Goal: Transaction & Acquisition: Download file/media

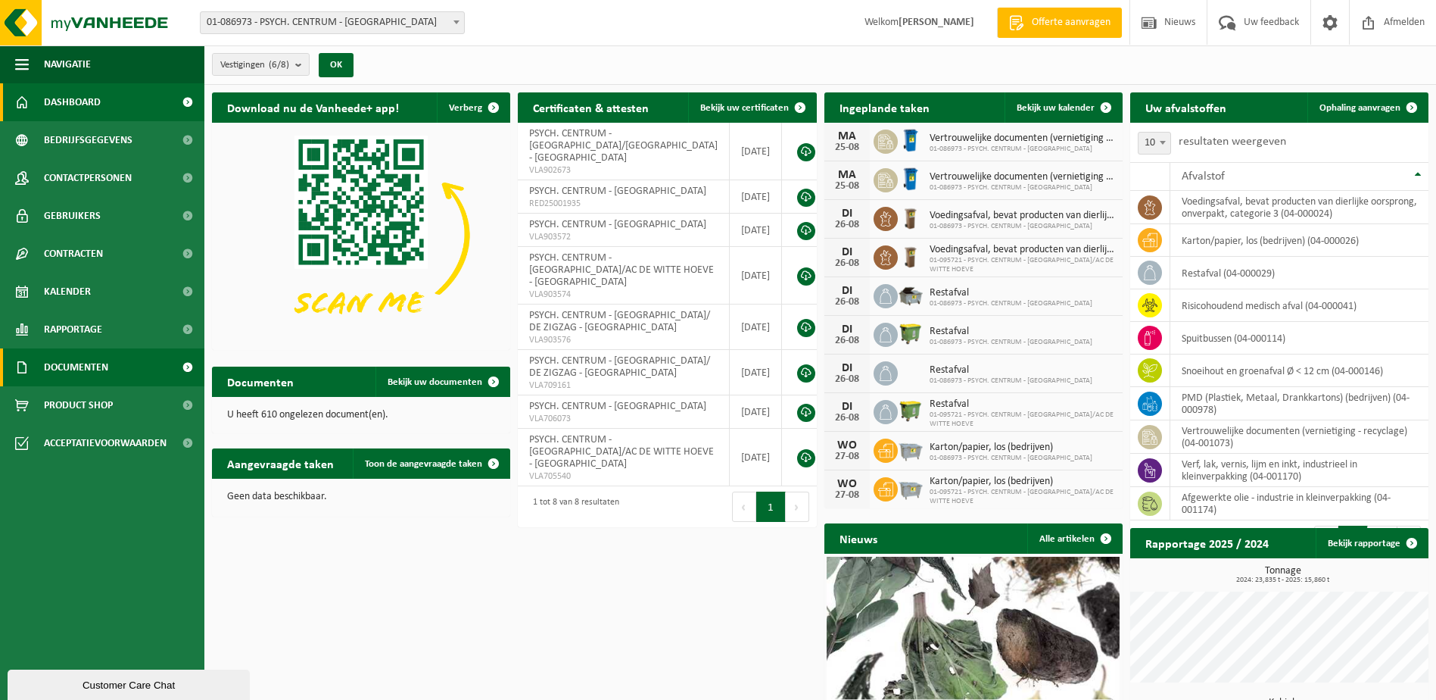
click at [86, 371] on span "Documenten" at bounding box center [76, 367] width 64 height 38
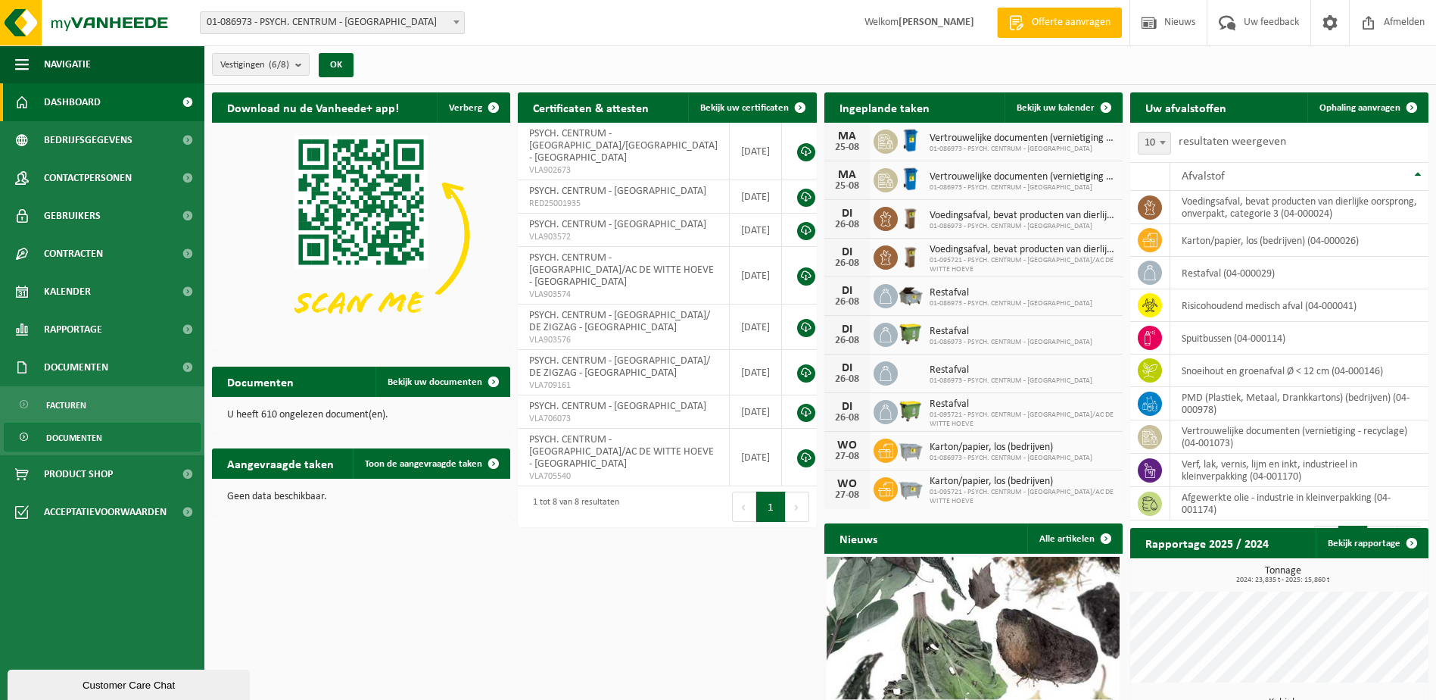
click at [92, 432] on span "Documenten" at bounding box center [74, 437] width 56 height 29
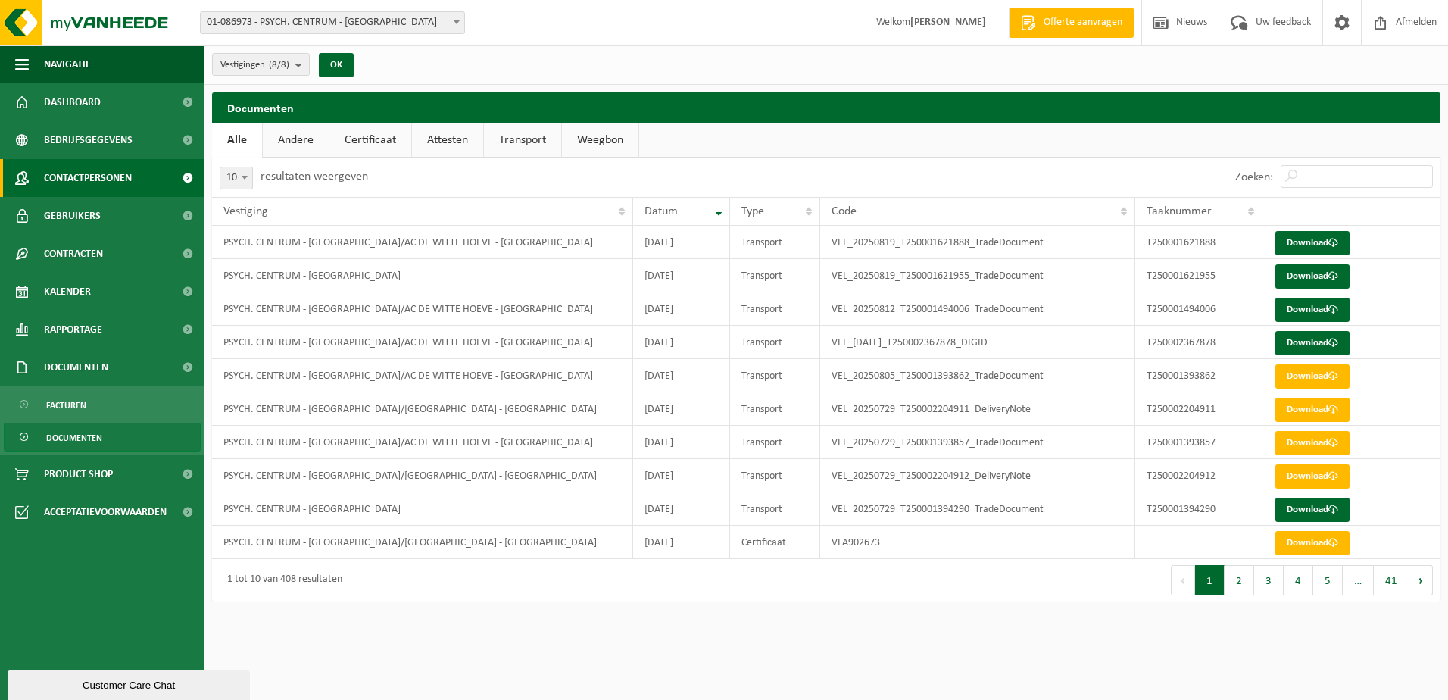
click at [70, 173] on span "Contactpersonen" at bounding box center [88, 178] width 88 height 38
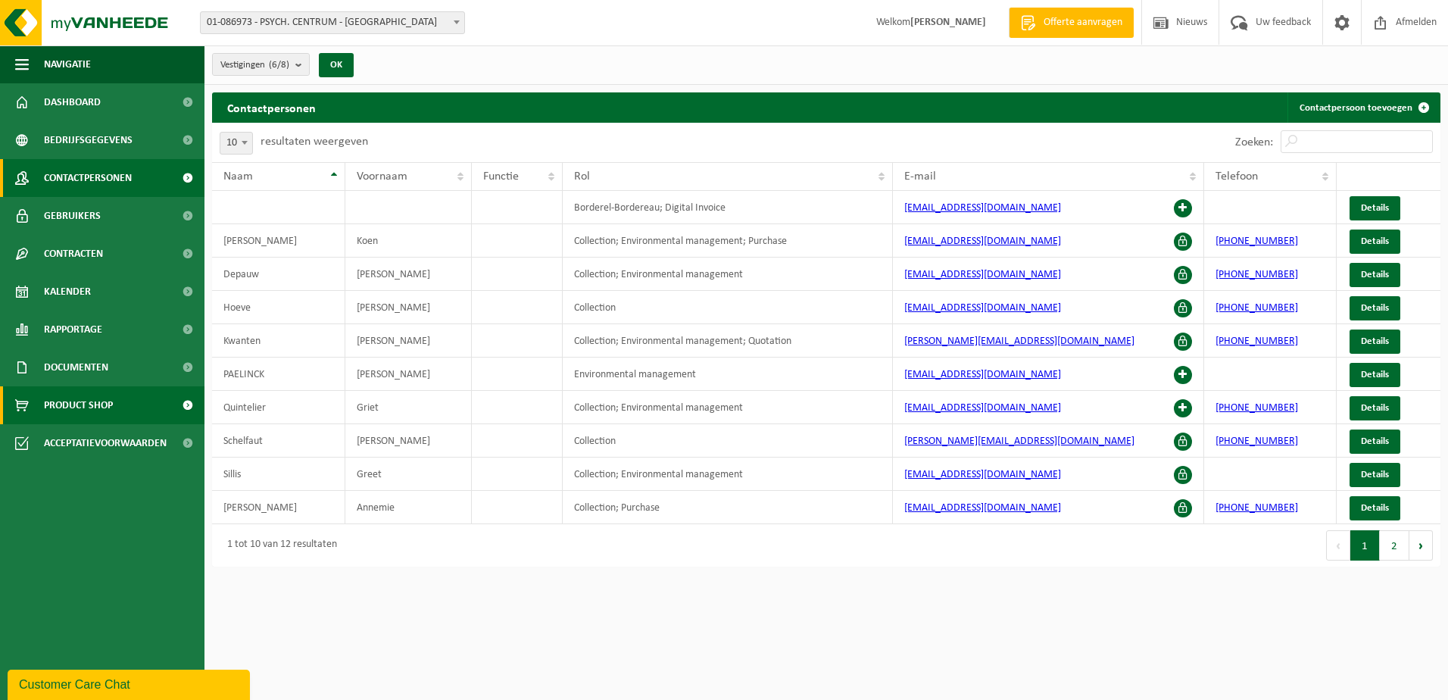
click at [102, 403] on span "Product Shop" at bounding box center [78, 405] width 69 height 38
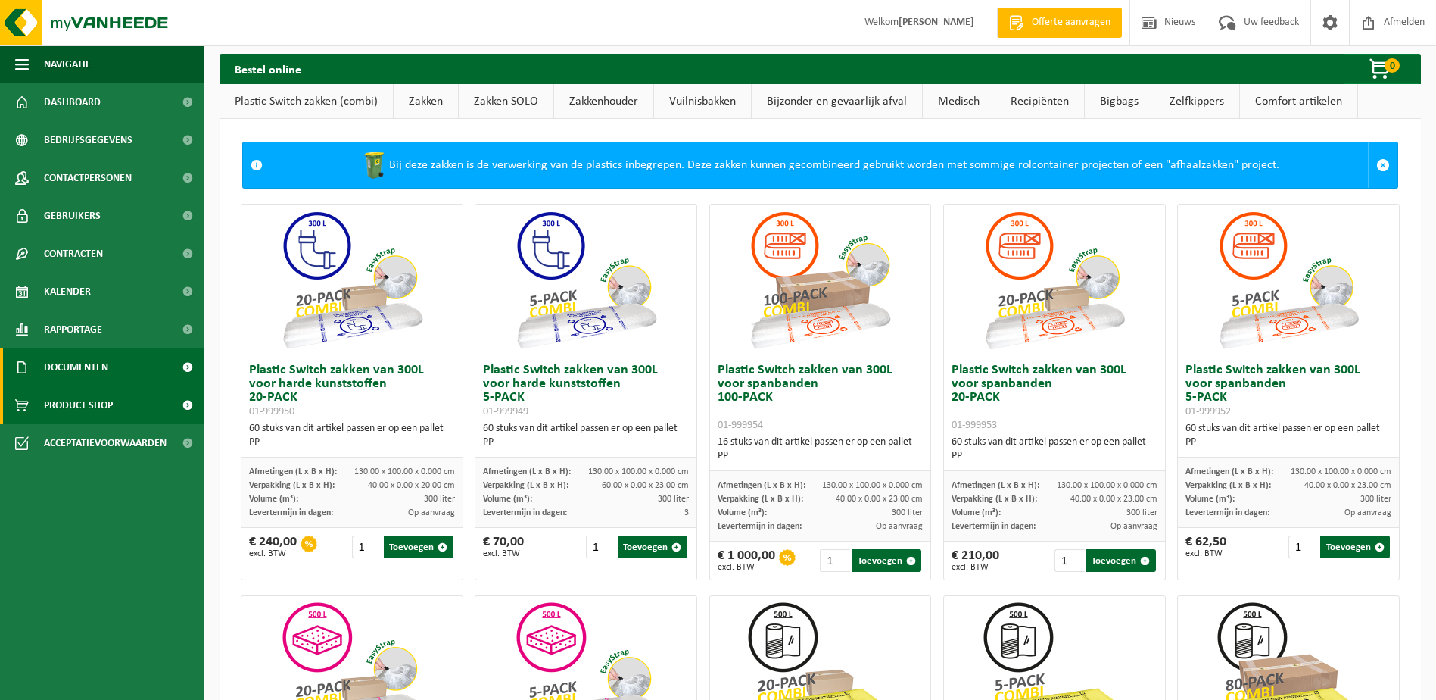
click at [95, 366] on span "Documenten" at bounding box center [76, 367] width 64 height 38
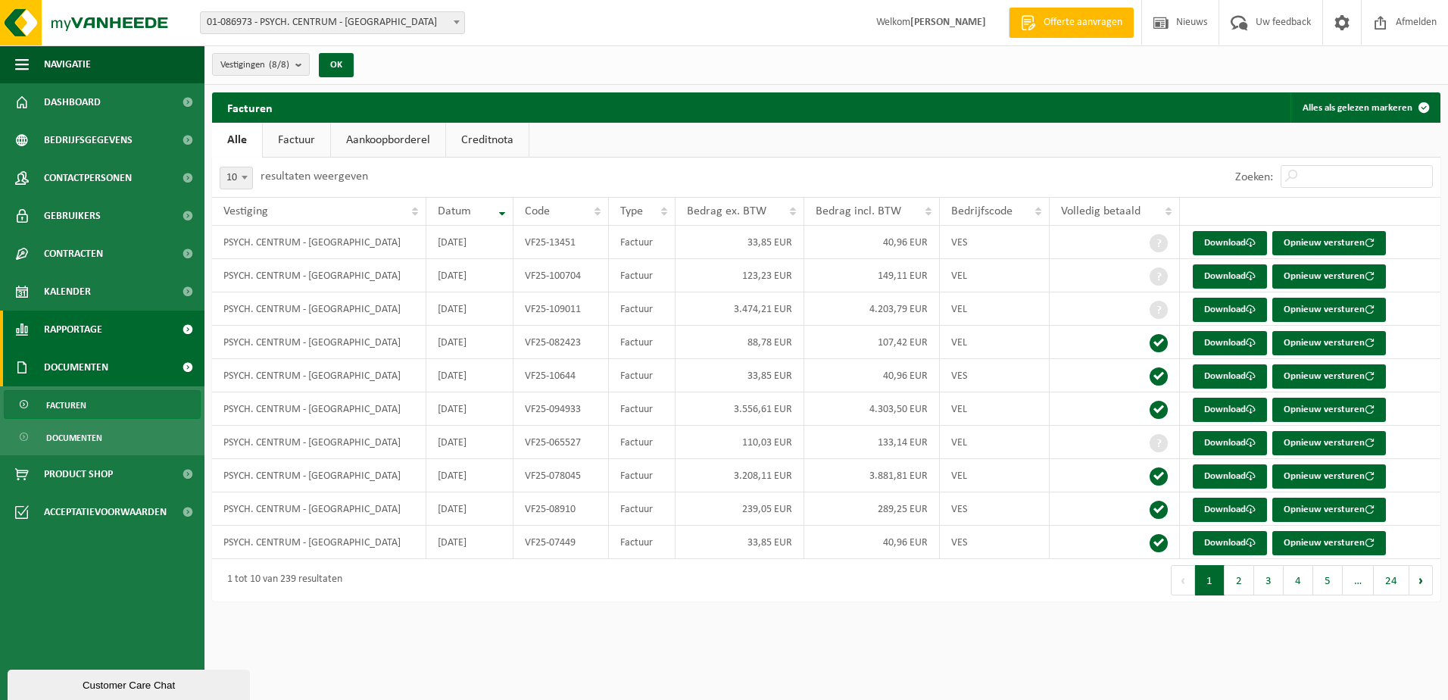
click at [100, 329] on span "Rapportage" at bounding box center [73, 329] width 58 height 38
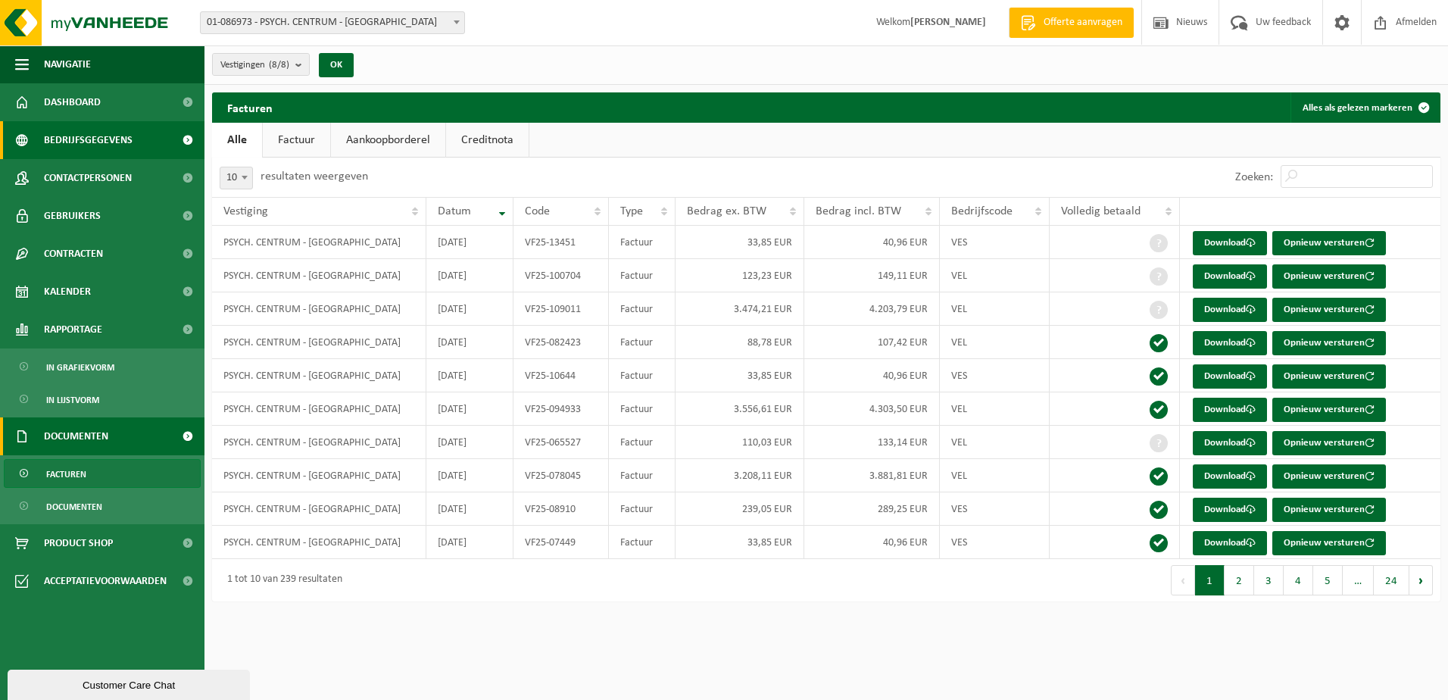
click at [102, 141] on span "Bedrijfsgegevens" at bounding box center [88, 140] width 89 height 38
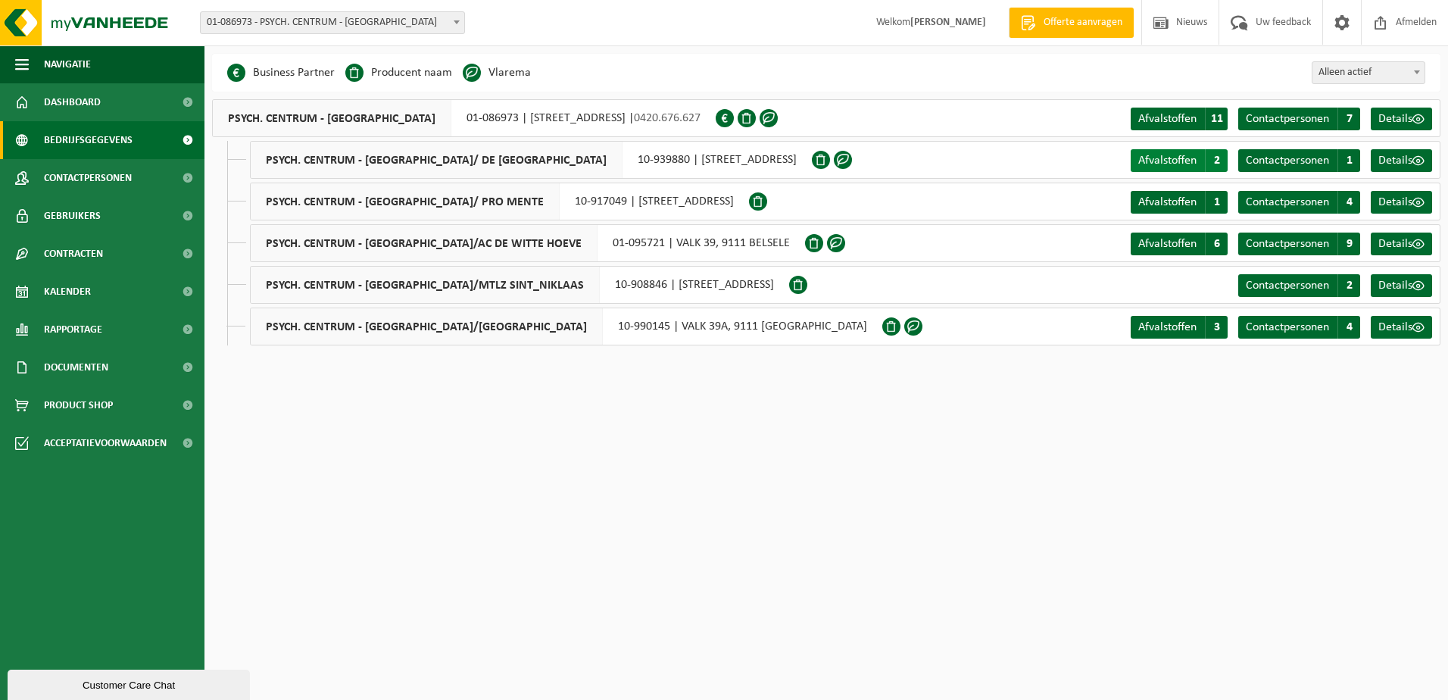
click at [1171, 167] on span "Afvalstoffen" at bounding box center [1167, 160] width 58 height 12
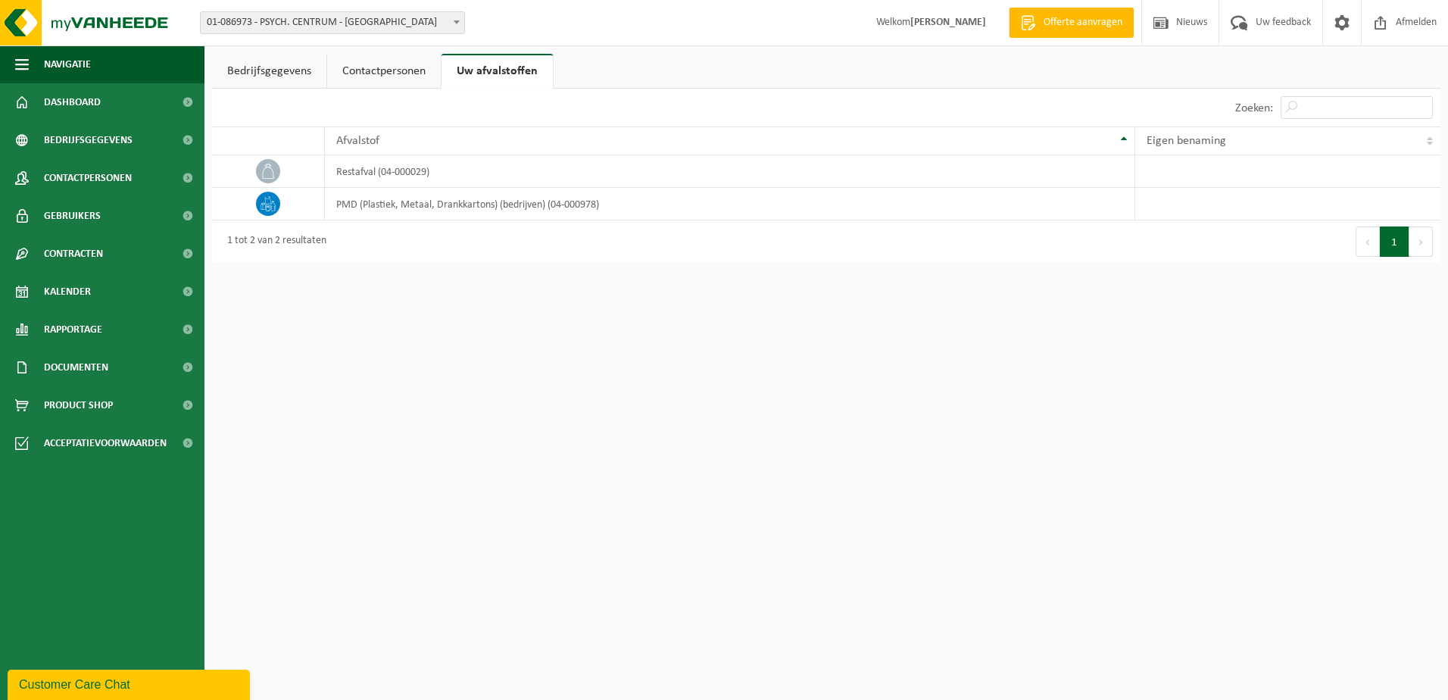
click at [382, 71] on link "Contactpersonen" at bounding box center [384, 71] width 114 height 35
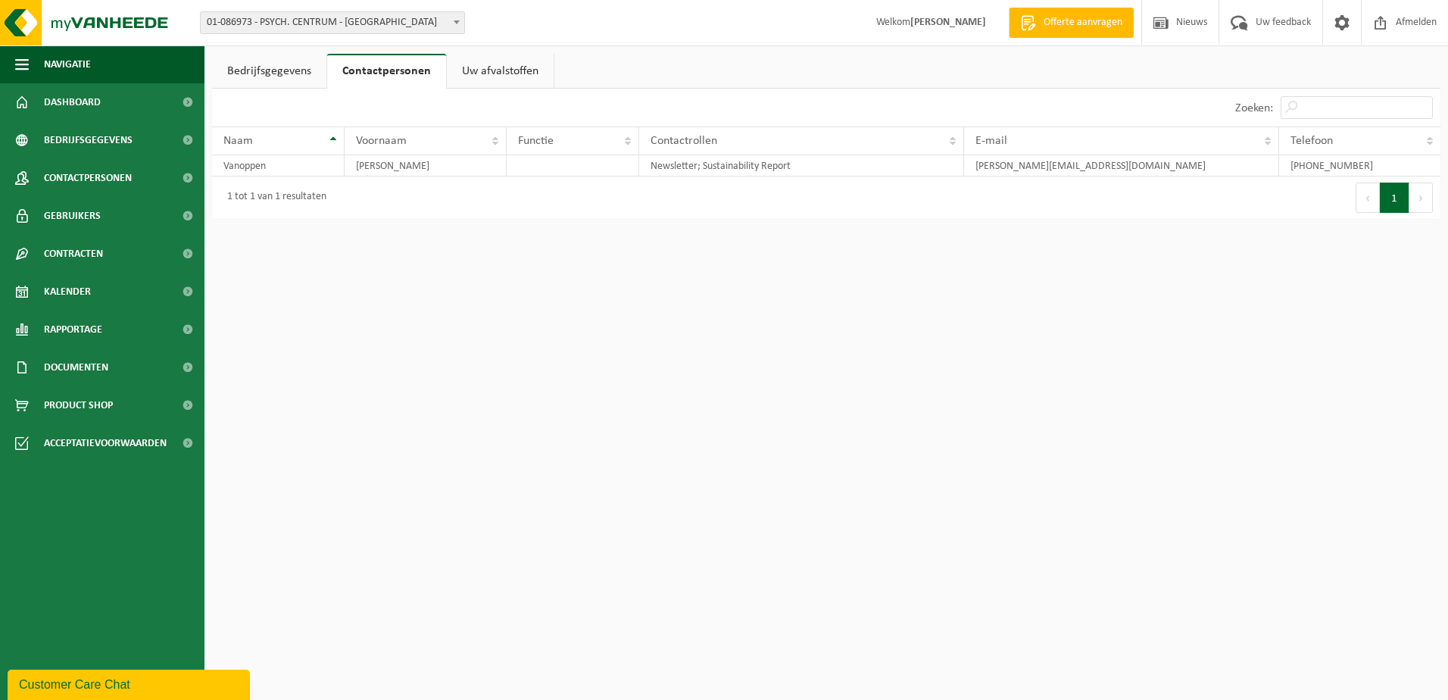
click at [276, 70] on link "Bedrijfsgegevens" at bounding box center [269, 71] width 114 height 35
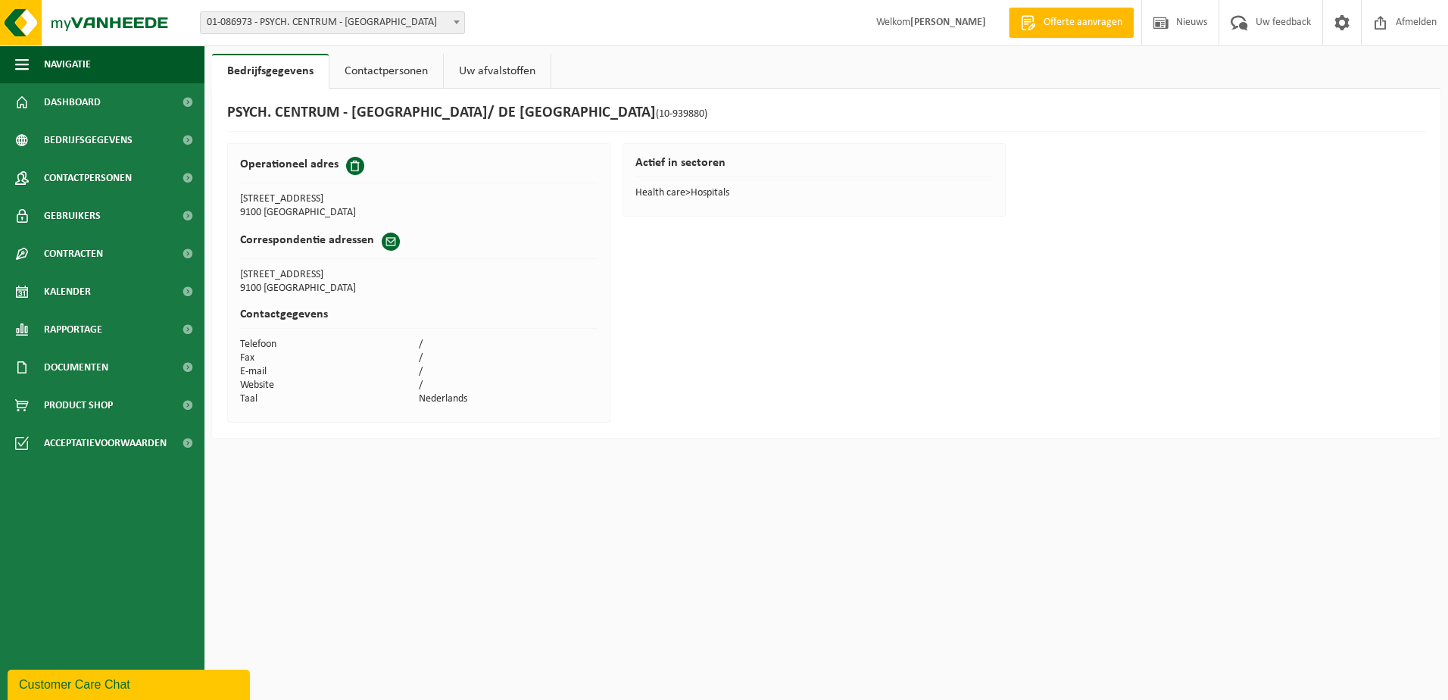
click at [502, 73] on link "Uw afvalstoffen" at bounding box center [497, 71] width 107 height 35
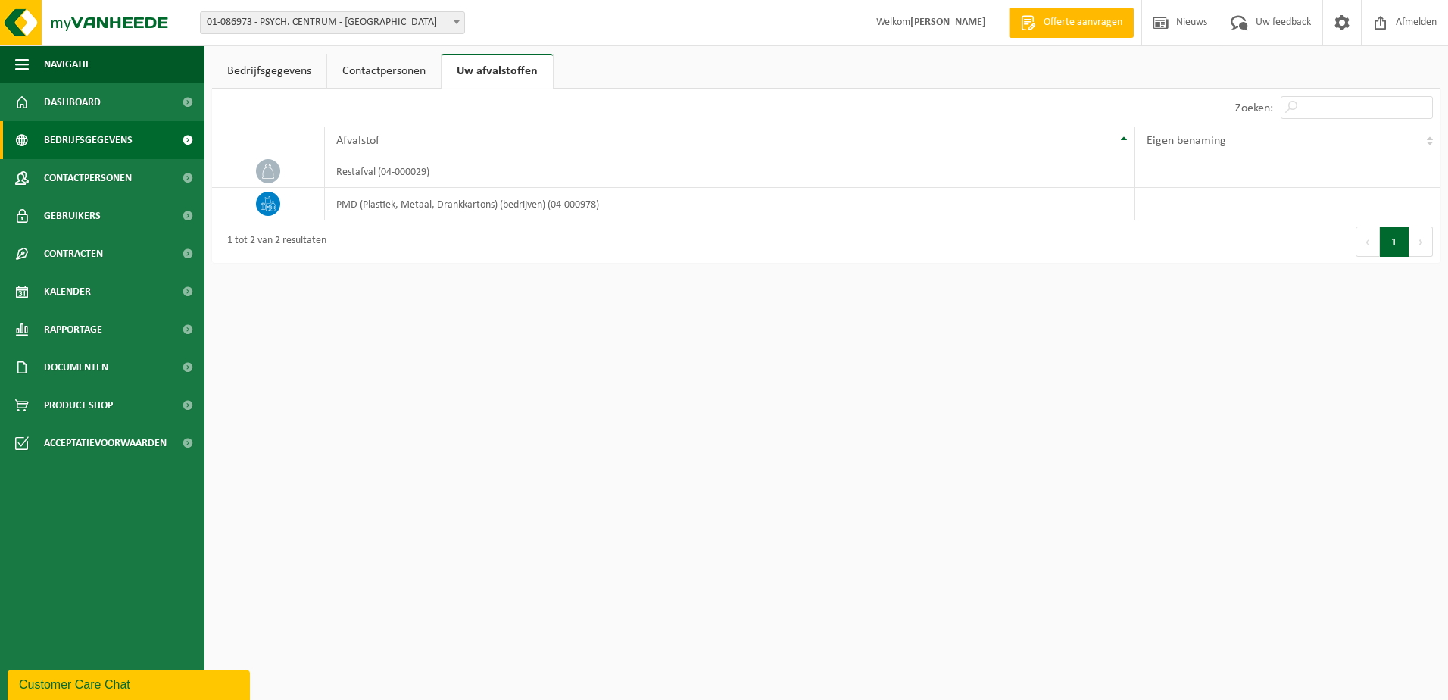
click at [89, 139] on span "Bedrijfsgegevens" at bounding box center [88, 140] width 89 height 38
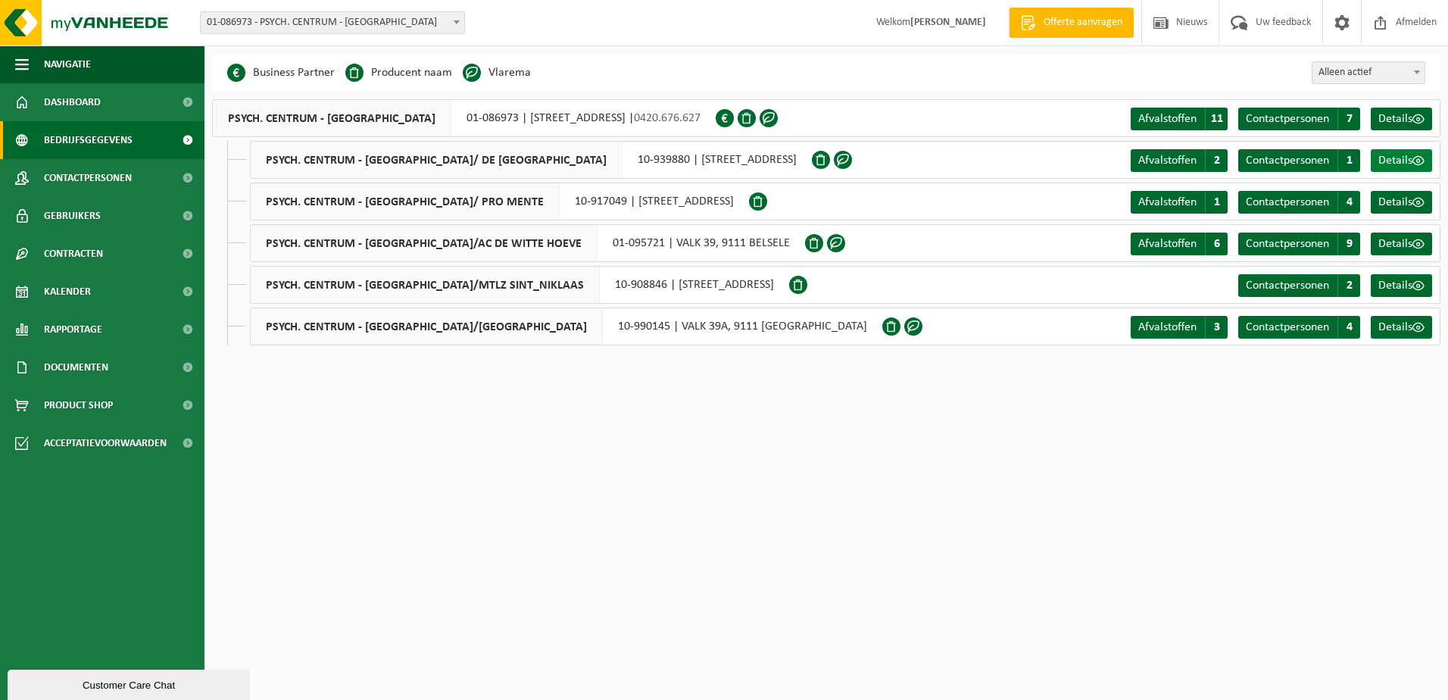
click at [1405, 157] on span "Details" at bounding box center [1395, 160] width 34 height 12
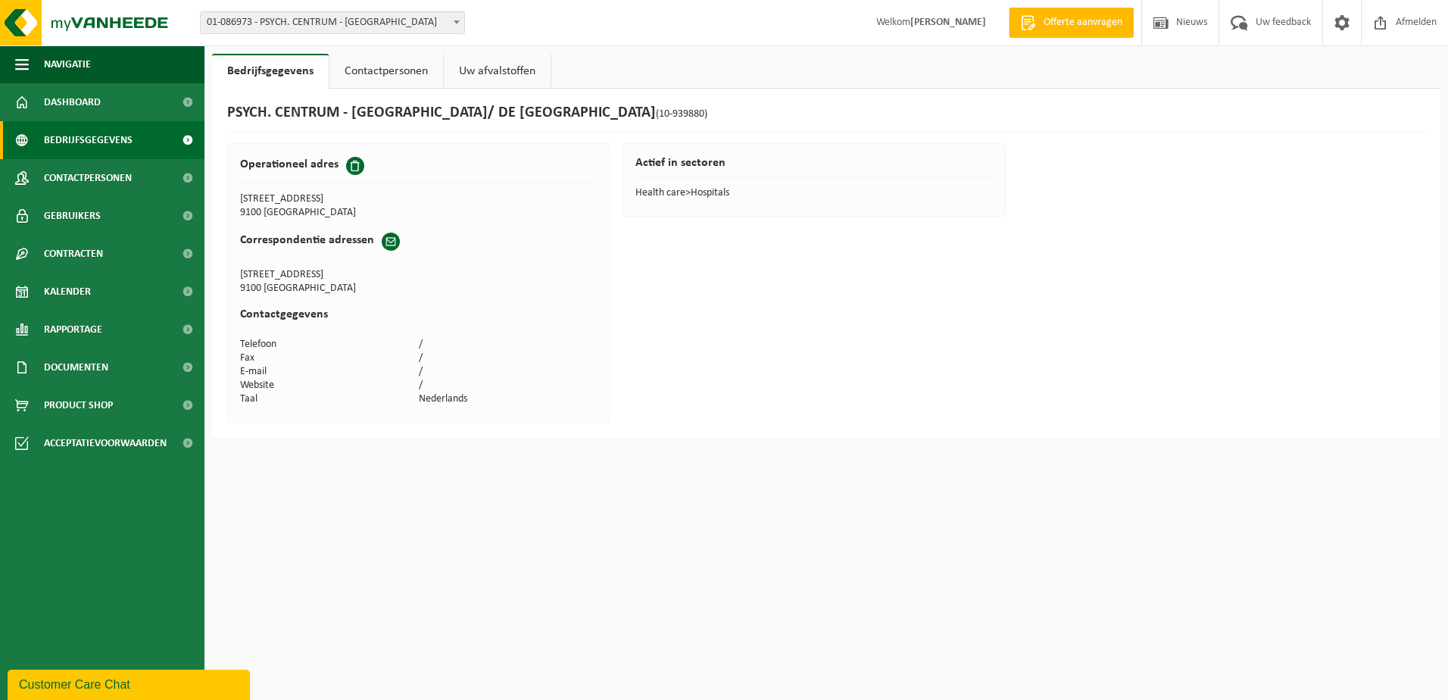
click at [108, 139] on span "Bedrijfsgegevens" at bounding box center [88, 140] width 89 height 38
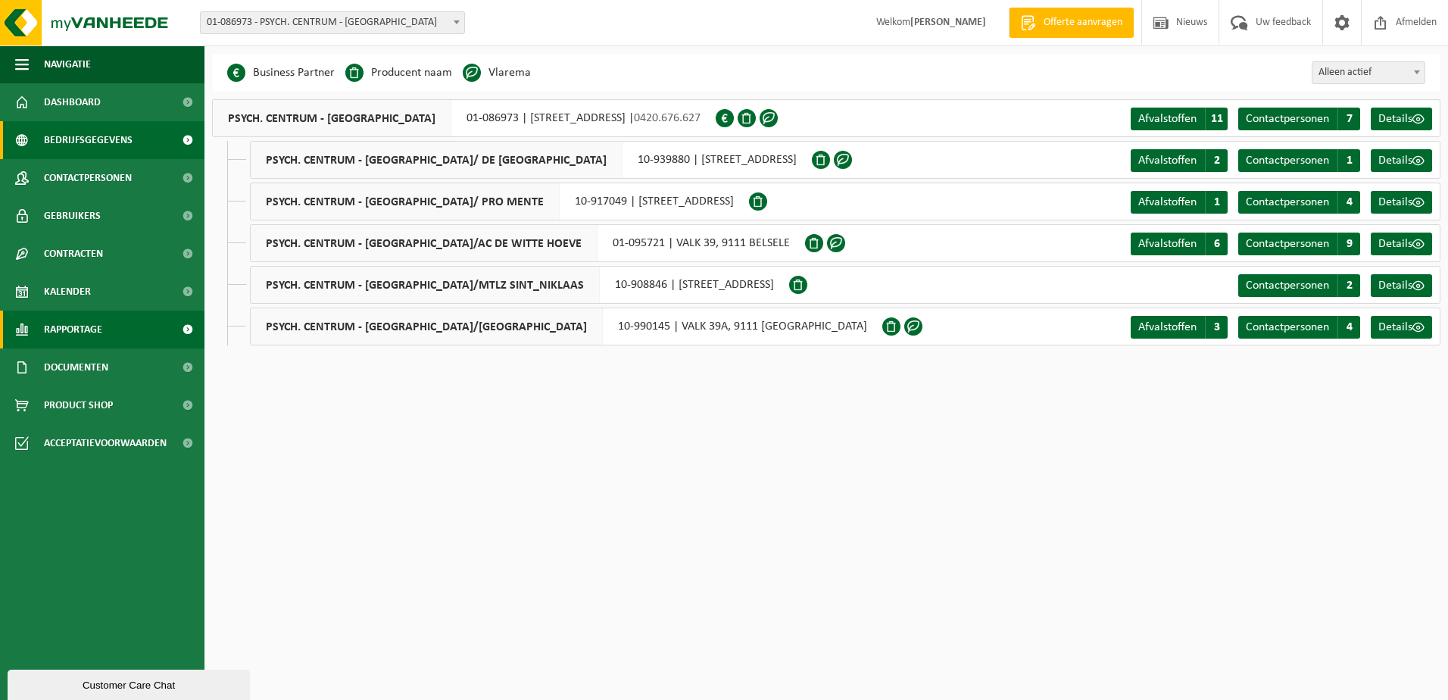
click at [139, 328] on link "Rapportage" at bounding box center [102, 329] width 204 height 38
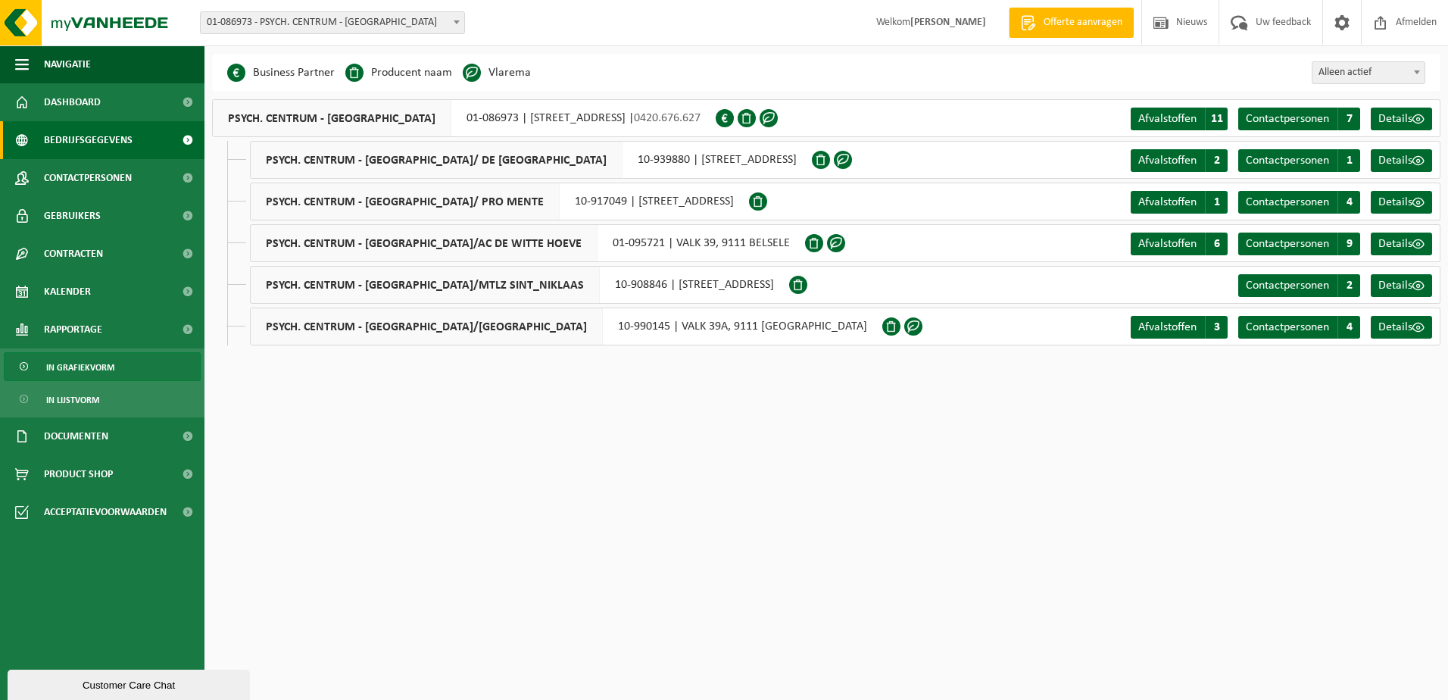
click at [148, 362] on ul "In grafiekvorm In lijstvorm" at bounding box center [102, 382] width 204 height 69
click at [142, 394] on link "In lijstvorm" at bounding box center [102, 399] width 197 height 29
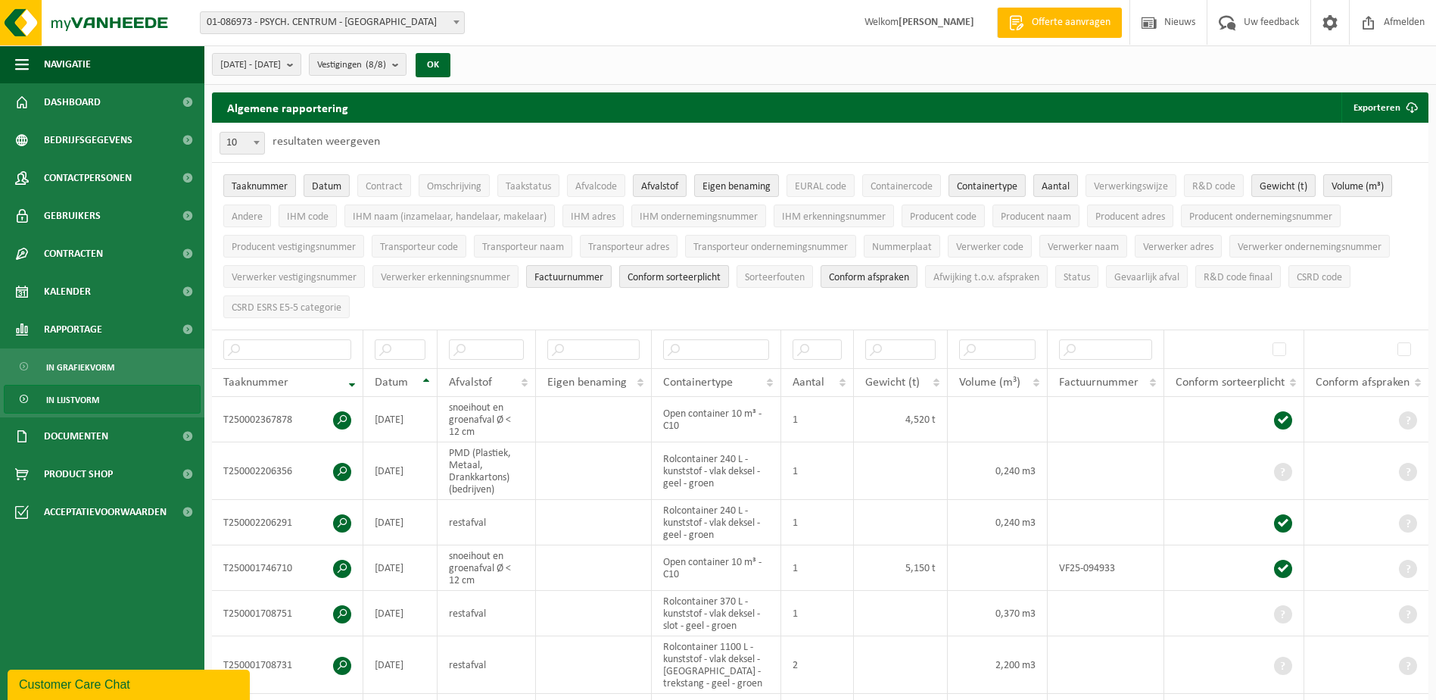
click at [709, 280] on span "Conform sorteerplicht" at bounding box center [674, 277] width 93 height 11
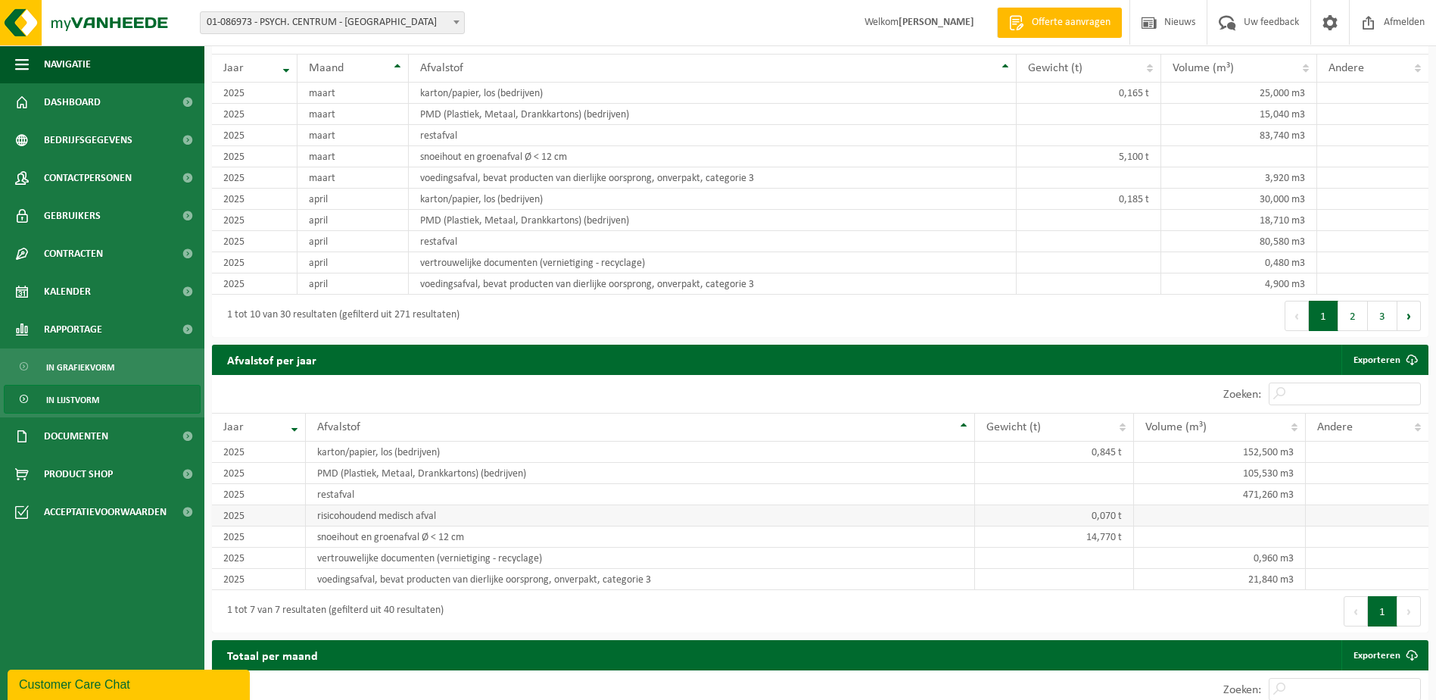
scroll to position [1265, 0]
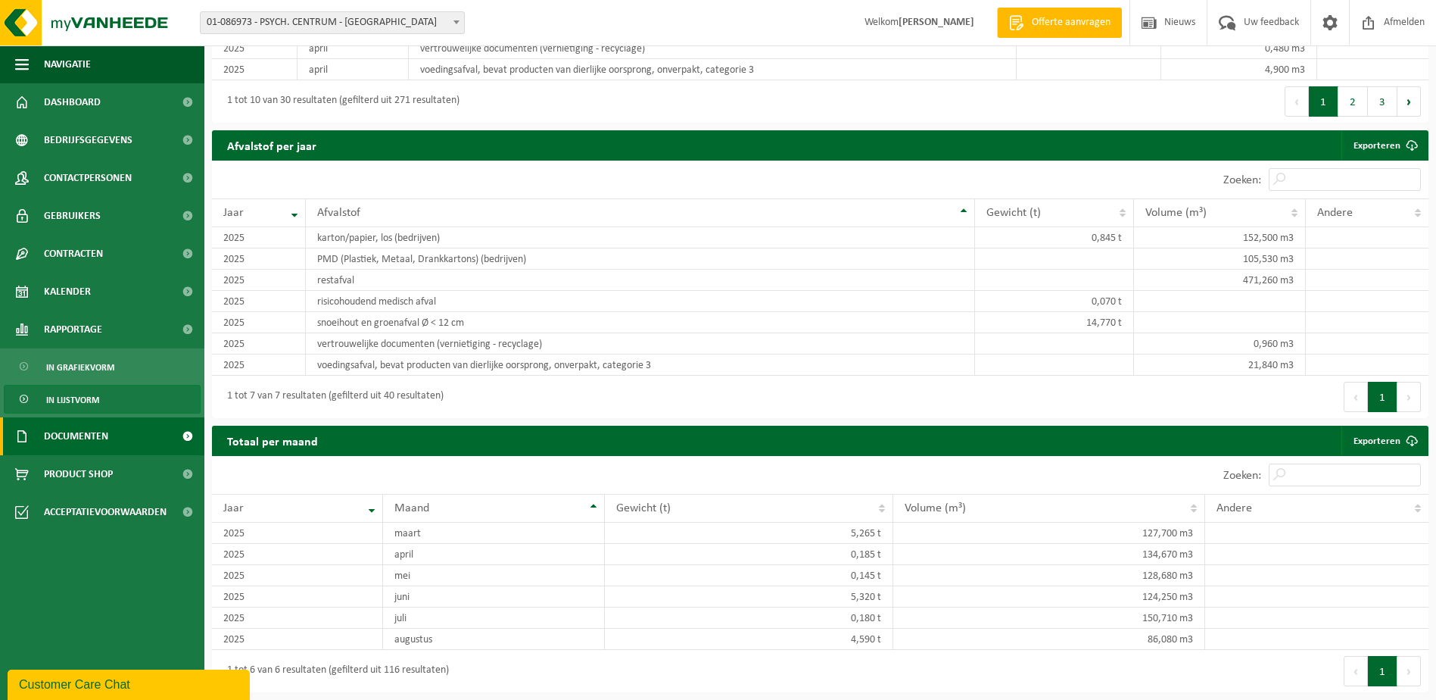
click at [88, 431] on span "Documenten" at bounding box center [76, 436] width 64 height 38
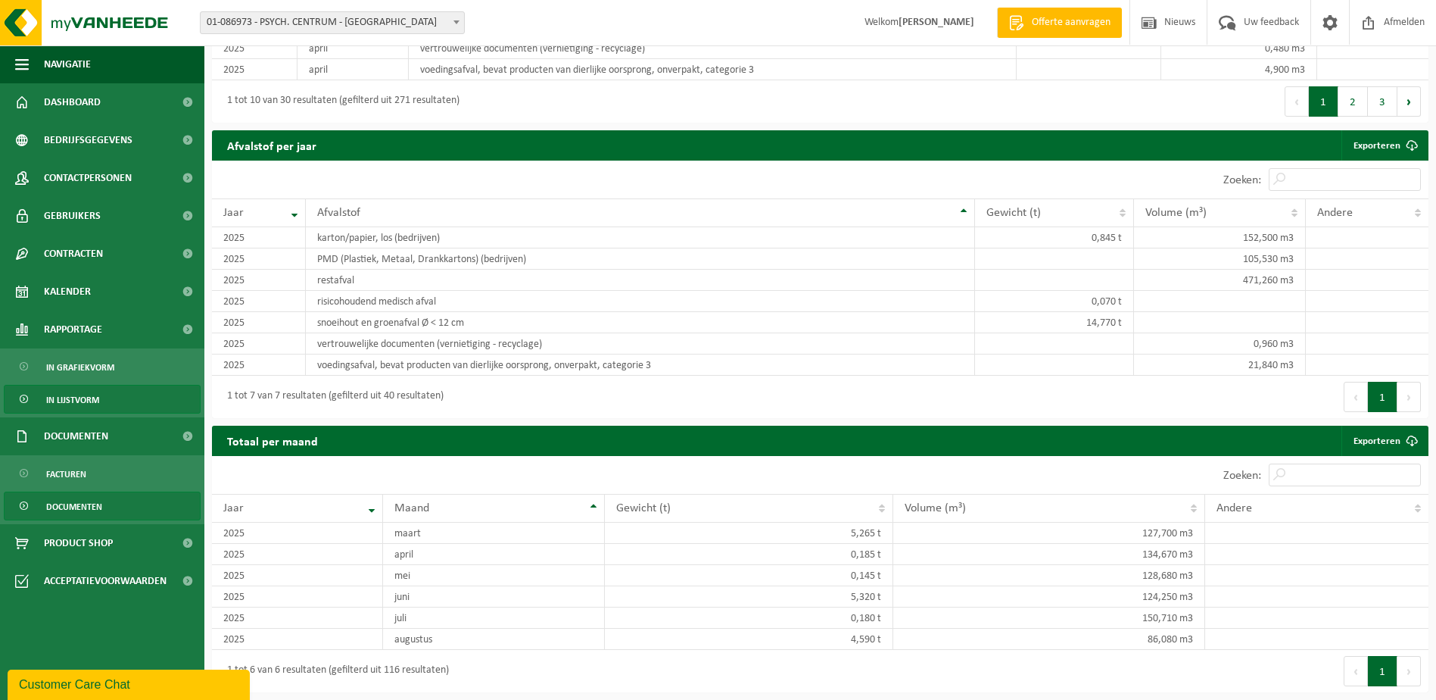
click at [82, 501] on span "Documenten" at bounding box center [74, 506] width 56 height 29
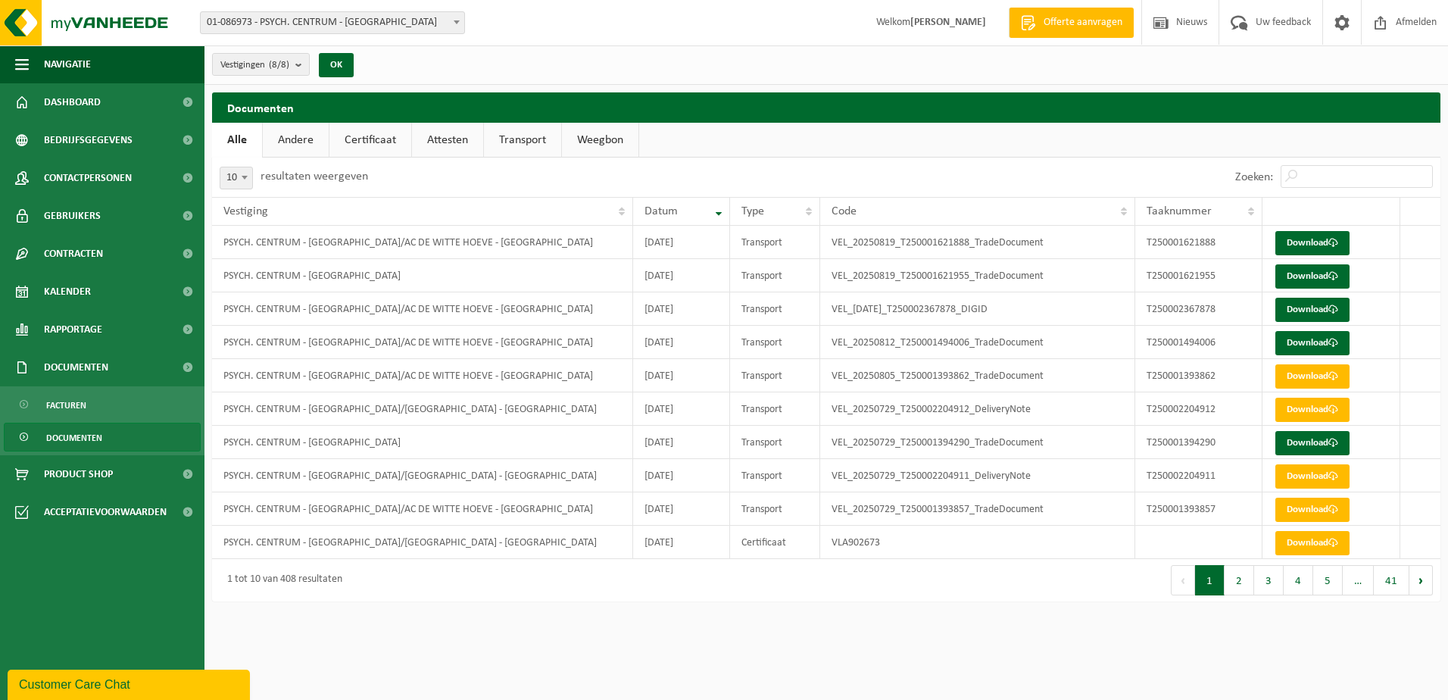
click at [450, 142] on link "Attesten" at bounding box center [447, 140] width 71 height 35
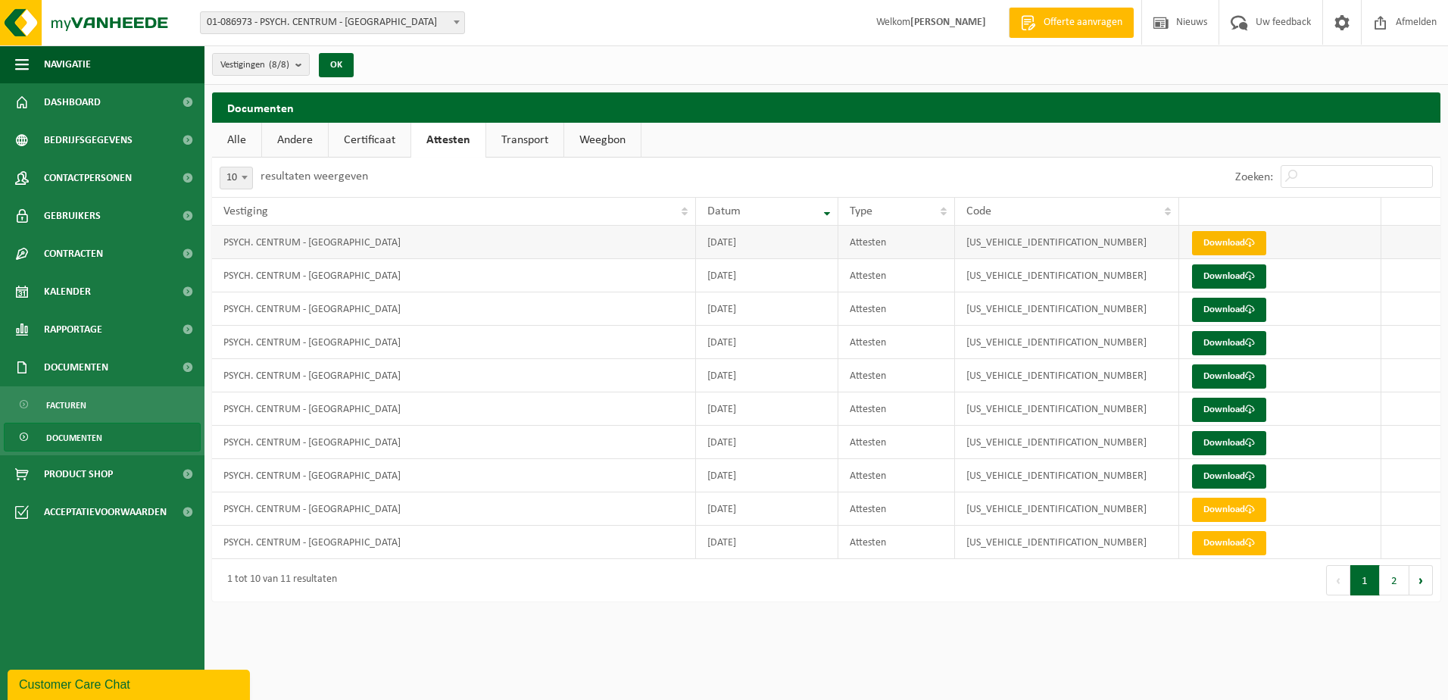
click at [1252, 242] on span at bounding box center [1250, 243] width 10 height 10
click at [1249, 278] on span at bounding box center [1250, 276] width 10 height 10
click at [382, 141] on link "Certificaat" at bounding box center [370, 140] width 82 height 35
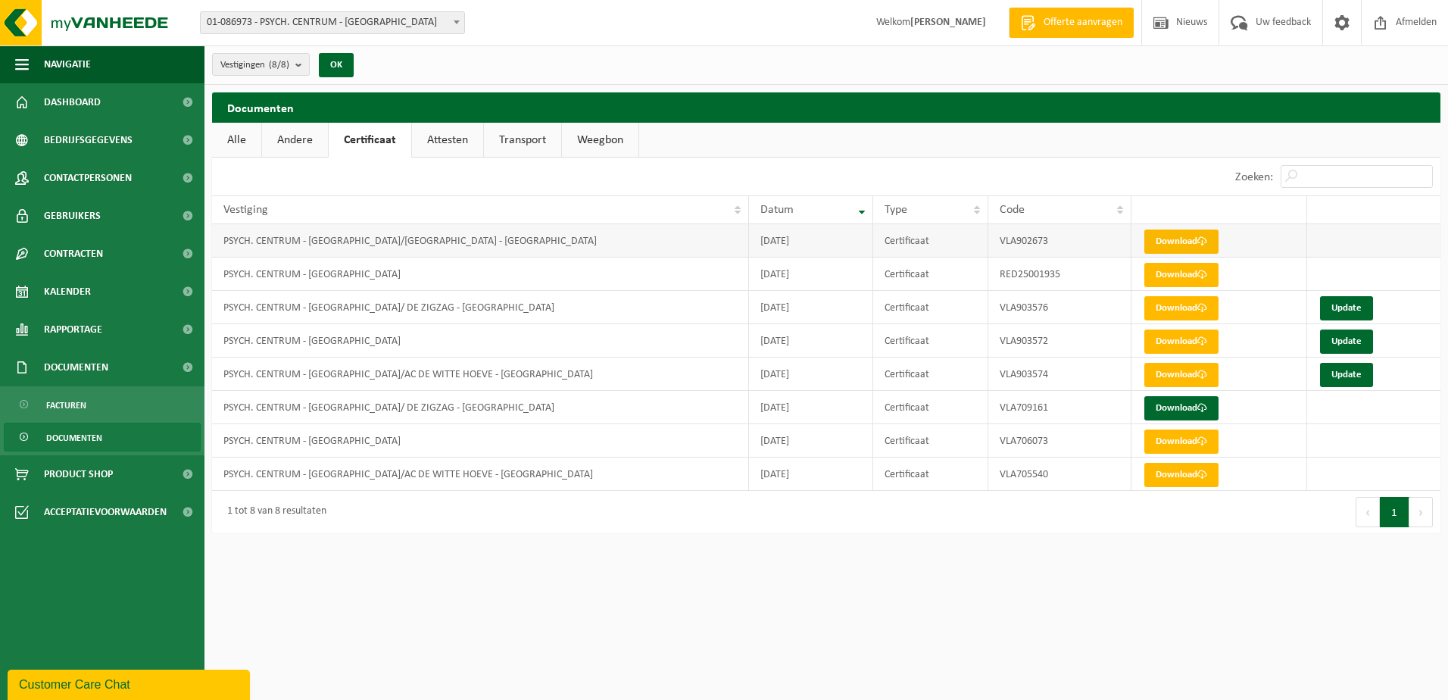
click at [1184, 244] on link "Download" at bounding box center [1181, 241] width 74 height 24
click at [1166, 310] on link "Download" at bounding box center [1181, 308] width 74 height 24
click at [1186, 373] on link "Download" at bounding box center [1181, 375] width 74 height 24
